Goal: Information Seeking & Learning: Learn about a topic

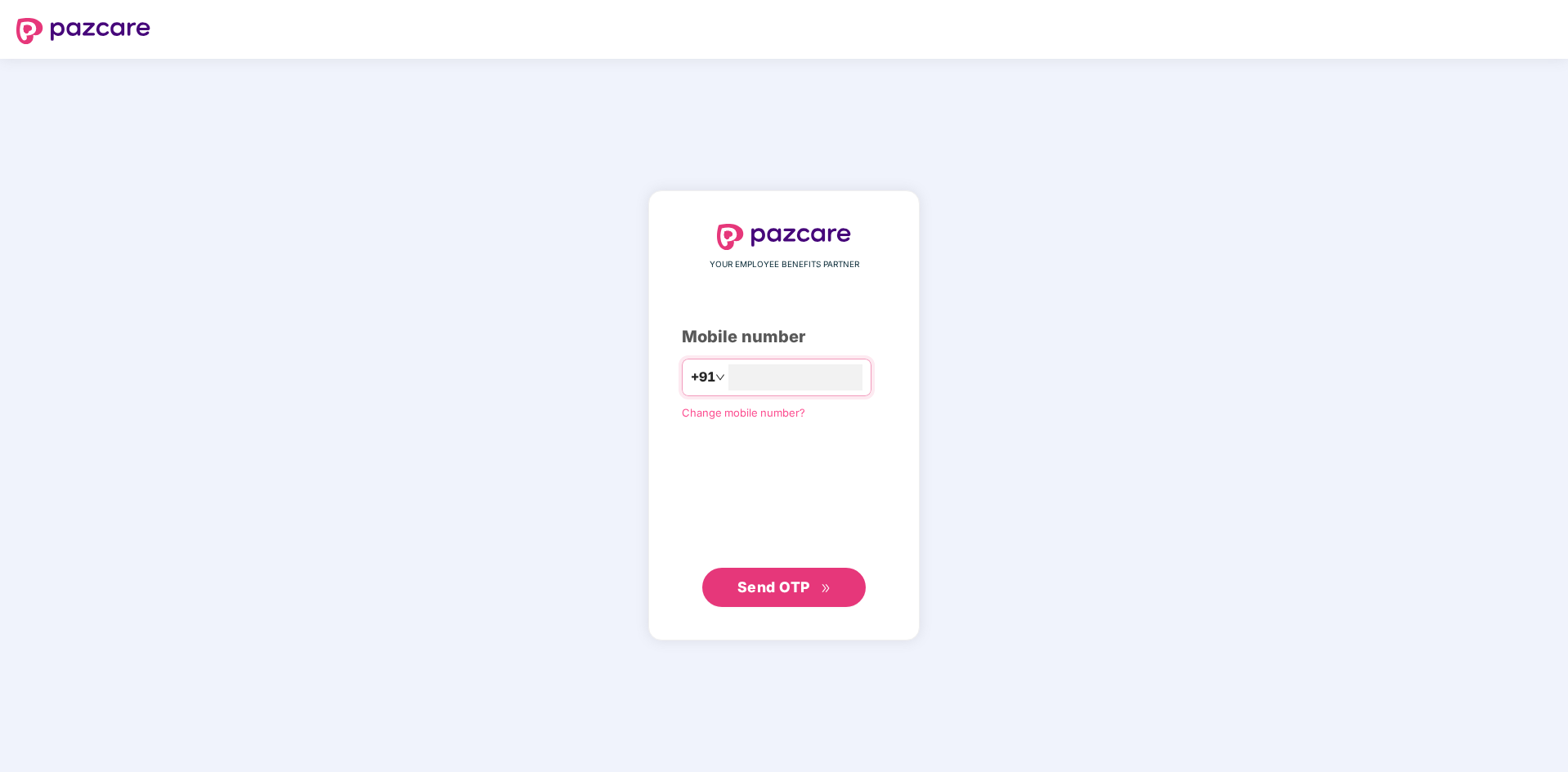
type input "**********"
click at [793, 580] on span "Send OTP" at bounding box center [774, 587] width 73 height 17
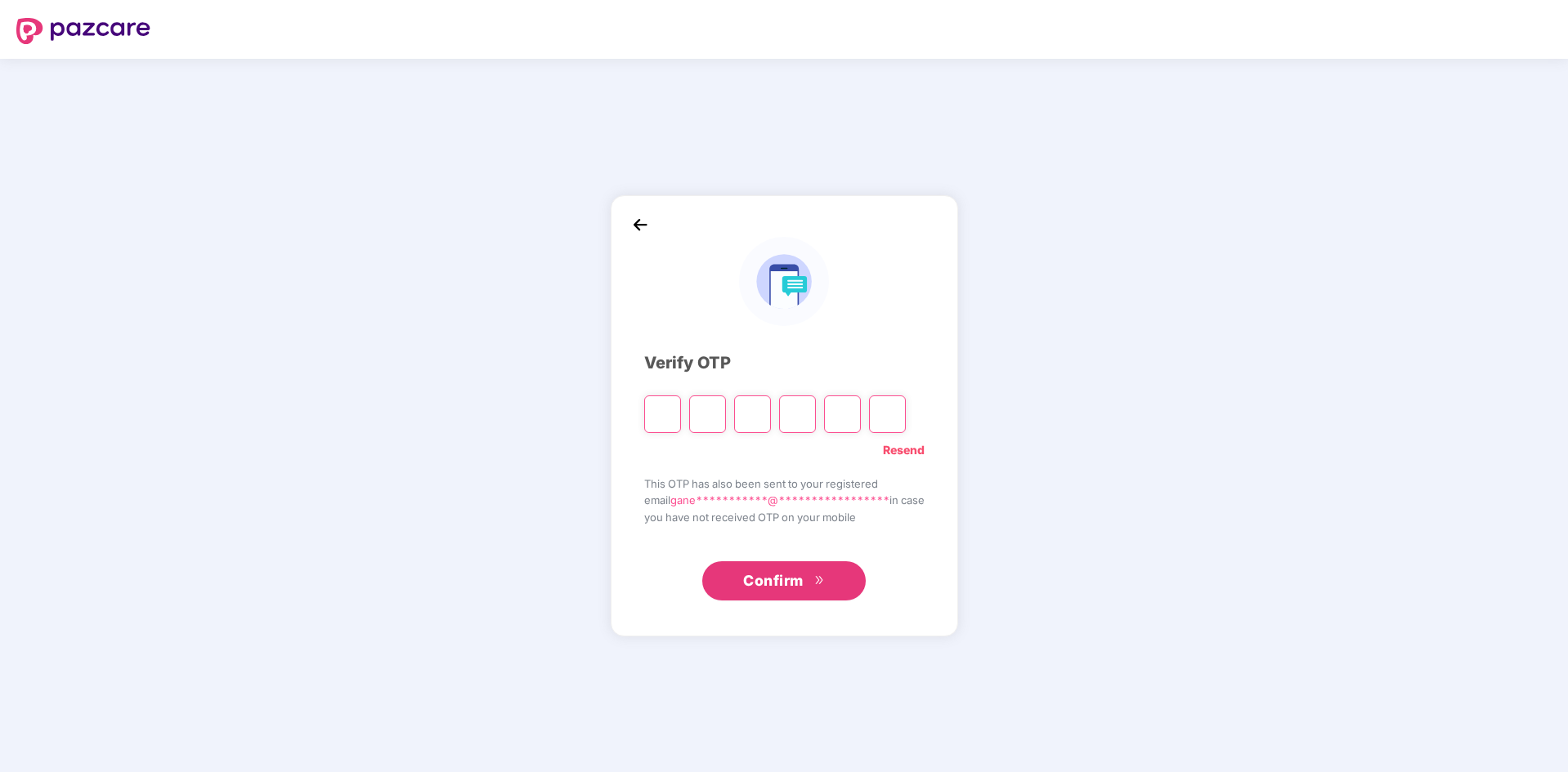
type input "*"
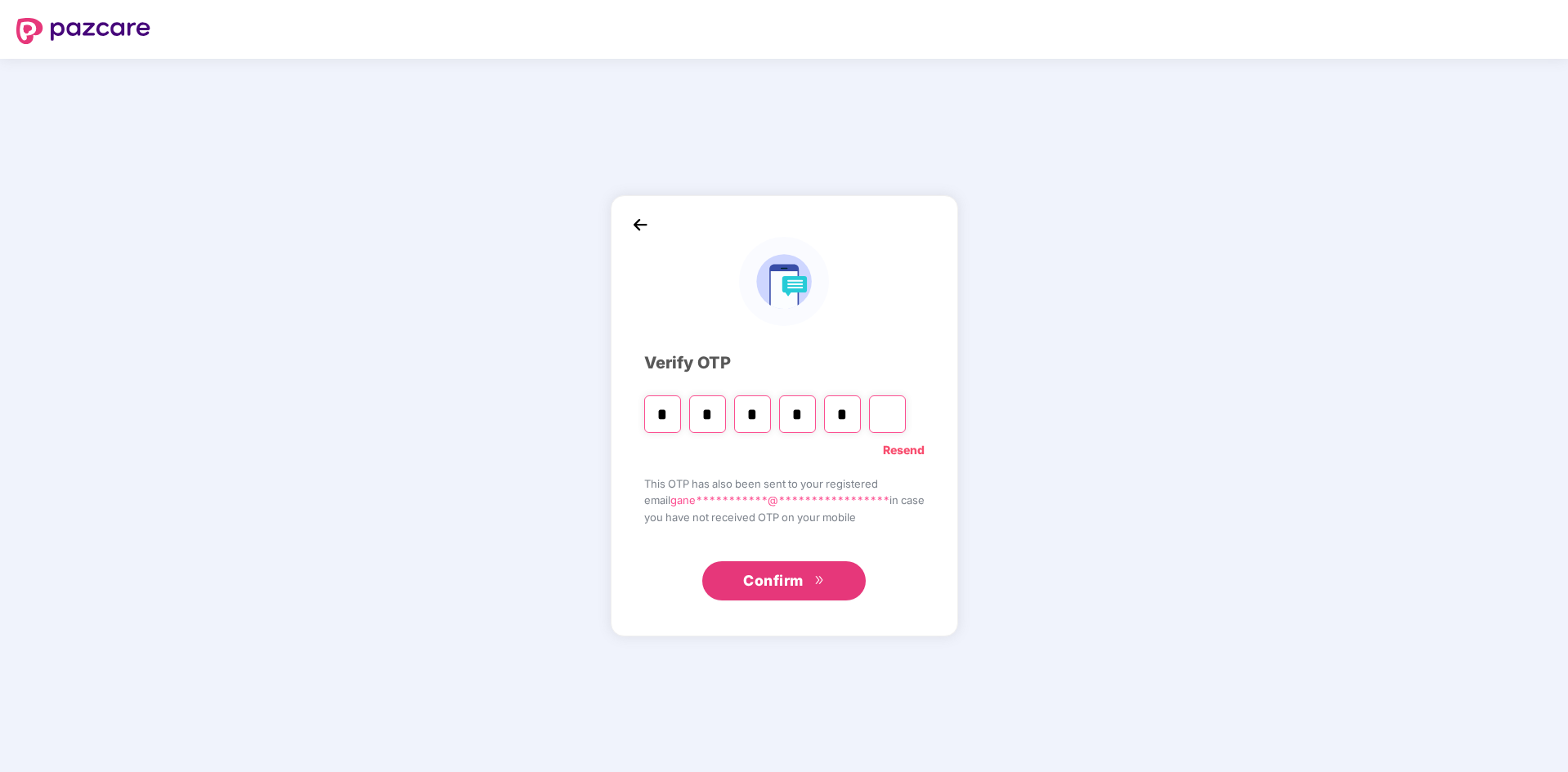
type input "*"
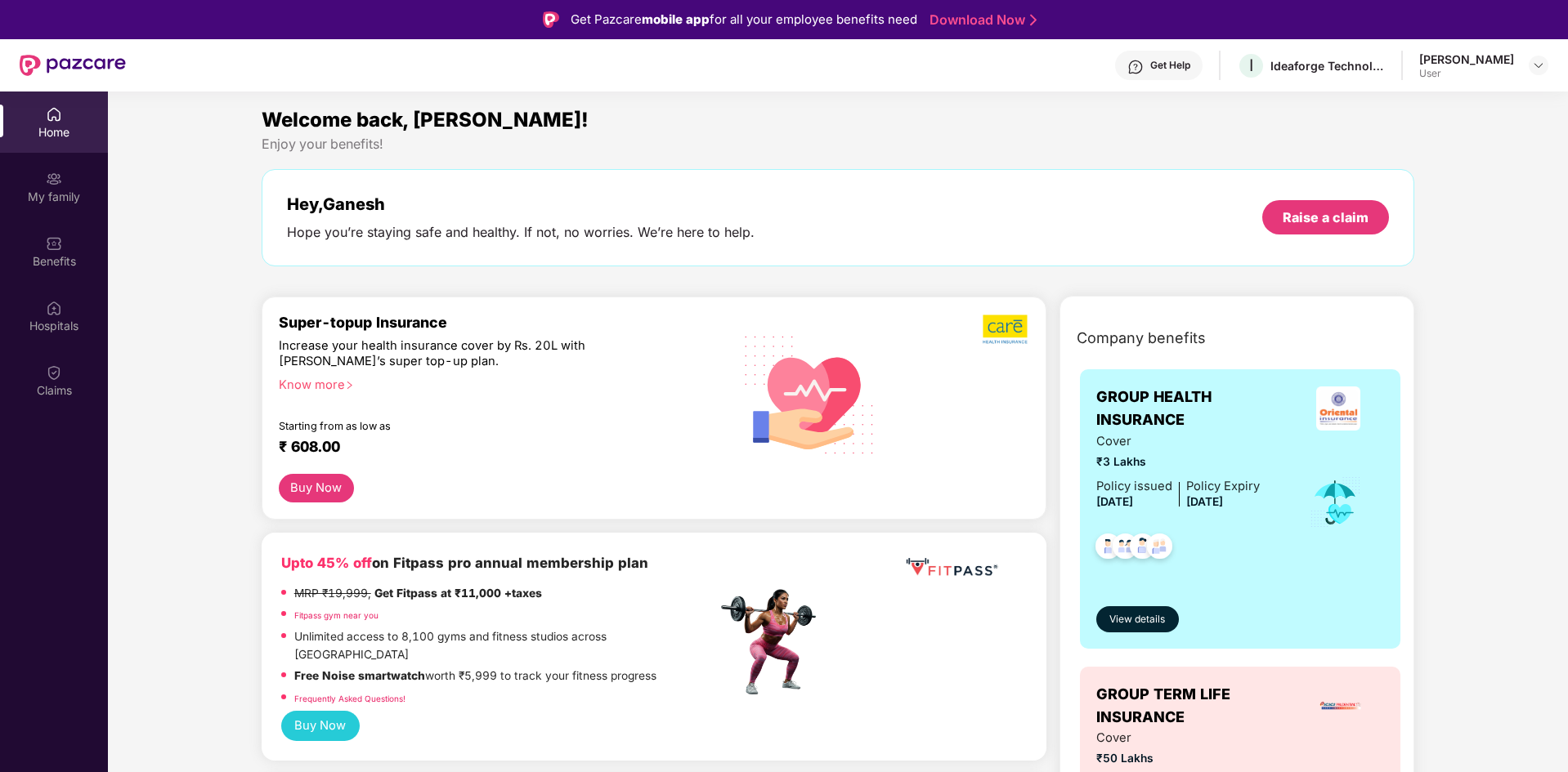
click at [300, 389] on div "Know more" at bounding box center [493, 383] width 428 height 12
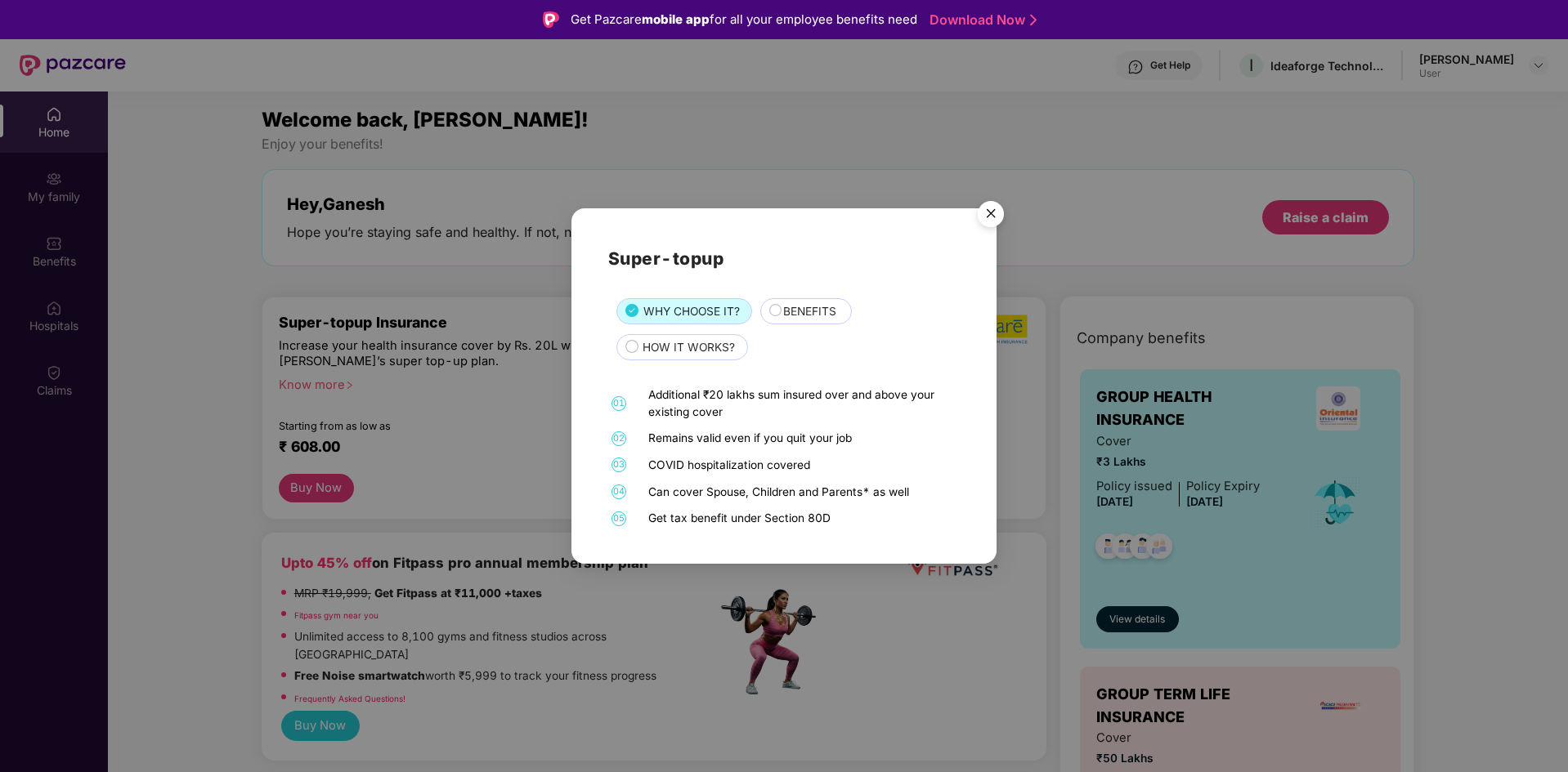
click at [999, 212] on img "Close" at bounding box center [991, 216] width 46 height 46
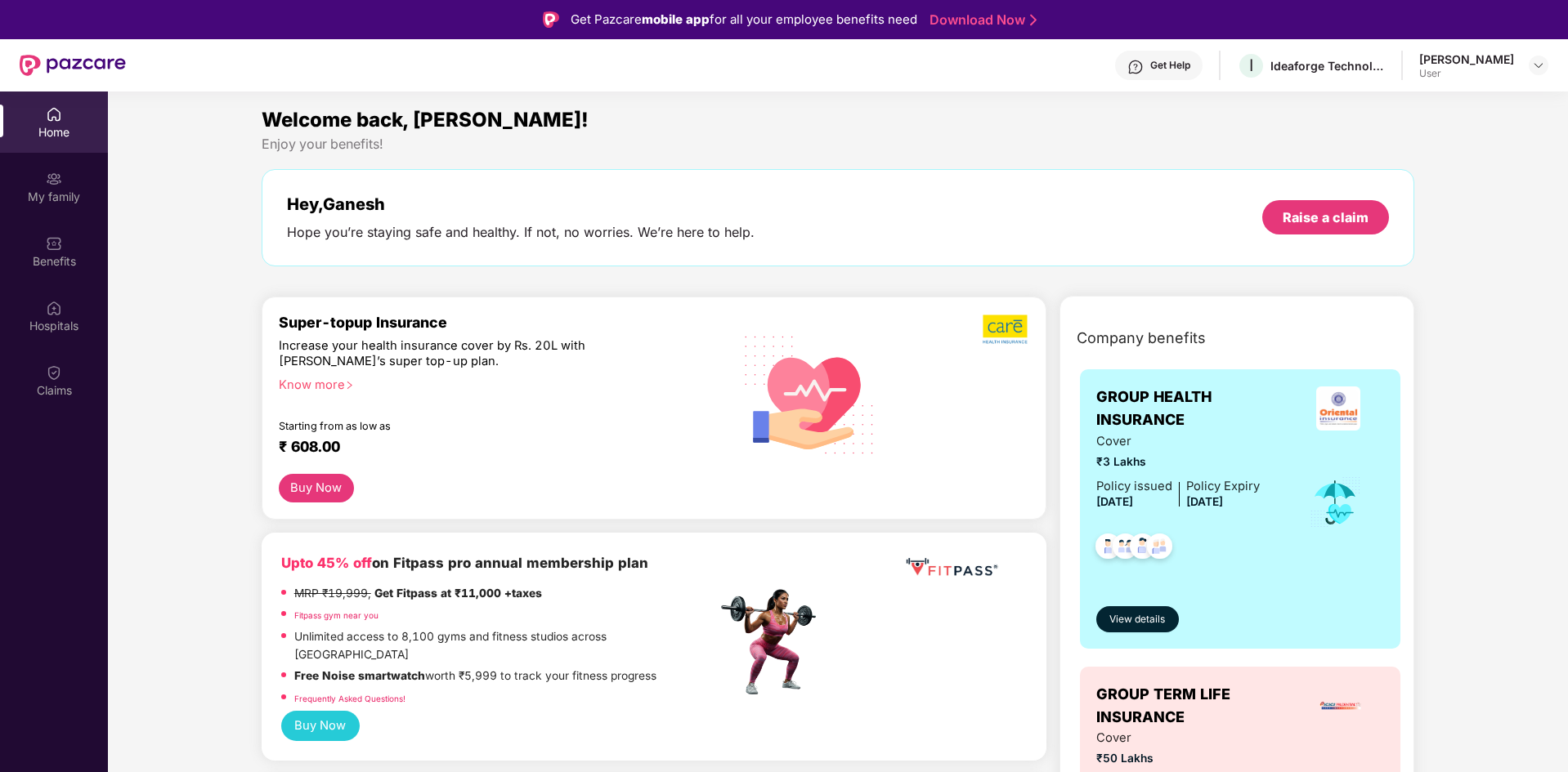
click at [315, 479] on button "Buy Now" at bounding box center [316, 488] width 75 height 28
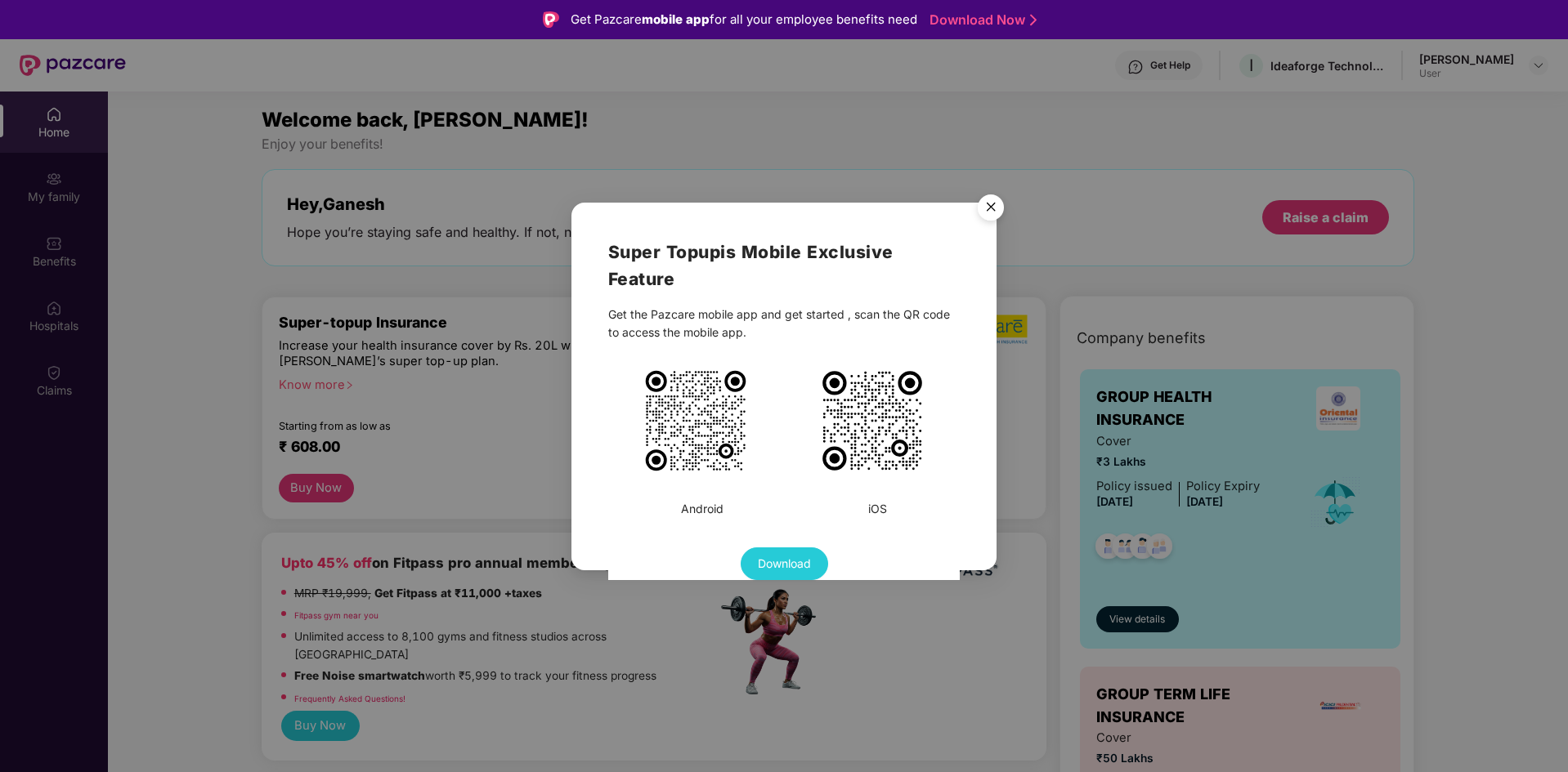
click at [992, 199] on img "Close" at bounding box center [991, 210] width 46 height 46
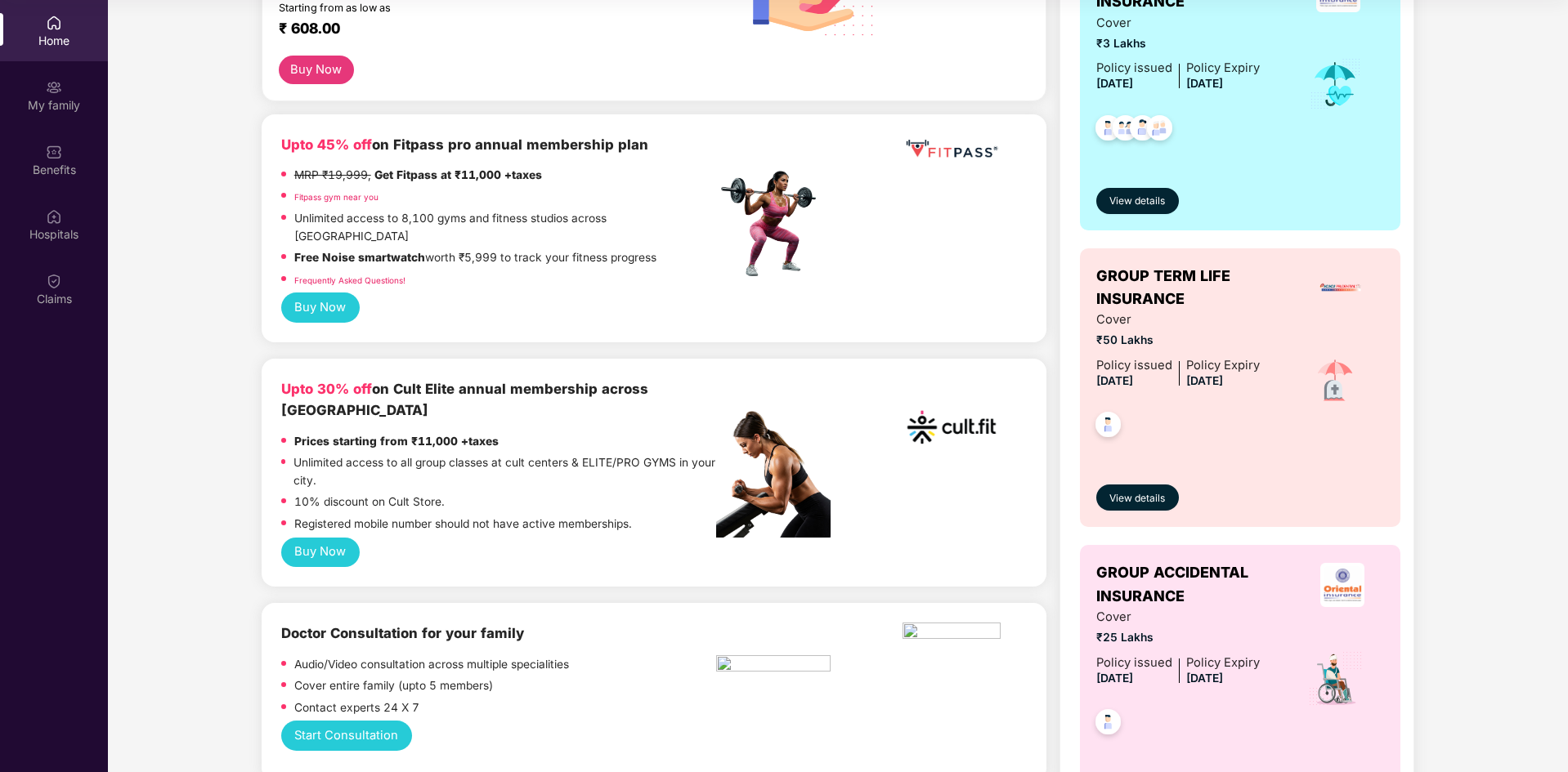
scroll to position [490, 0]
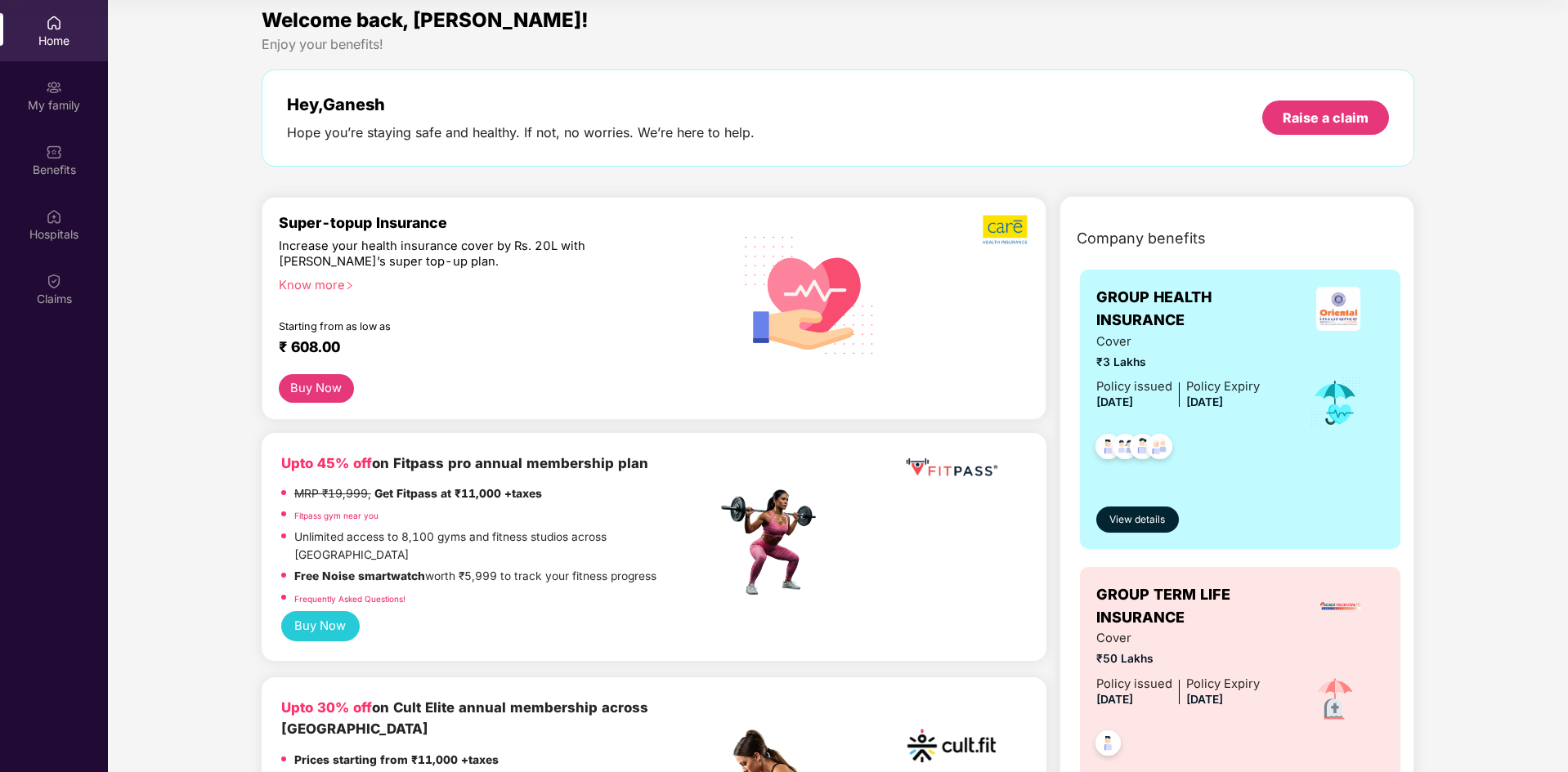
scroll to position [0, 0]
